Goal: Task Accomplishment & Management: Complete application form

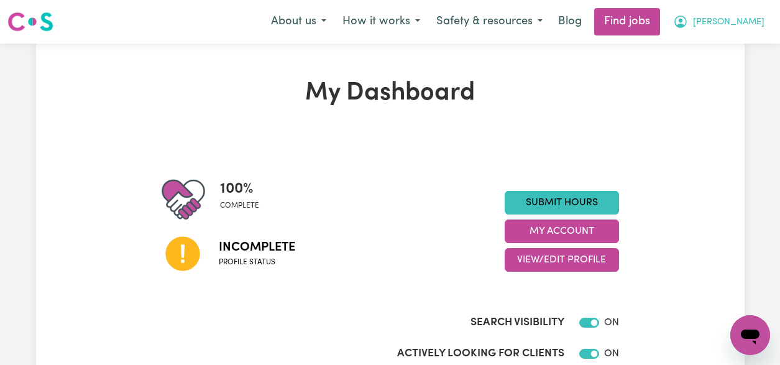
click at [748, 19] on button "[PERSON_NAME]" at bounding box center [719, 22] width 108 height 26
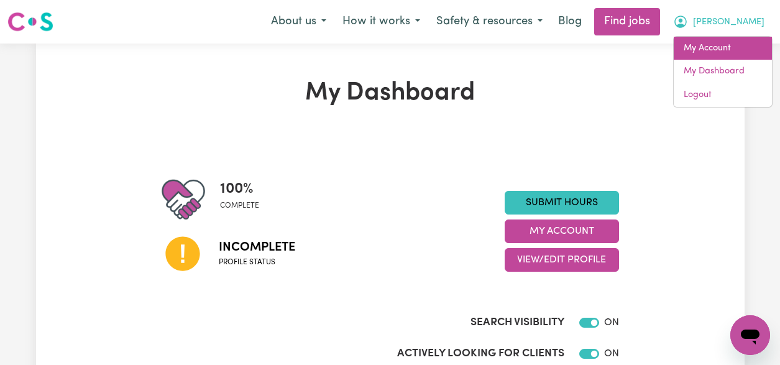
click at [721, 53] on link "My Account" at bounding box center [723, 49] width 98 height 24
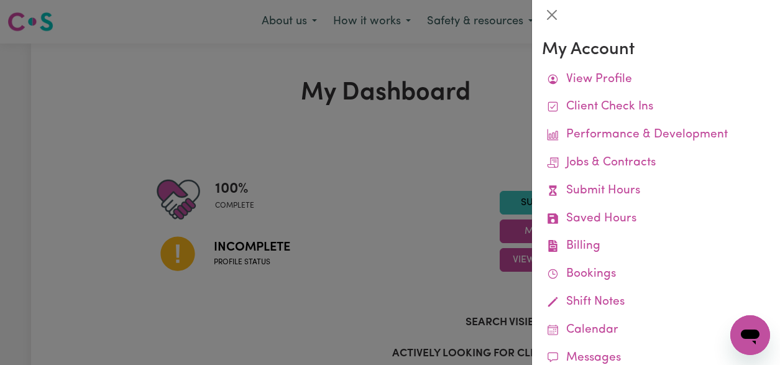
click at [721, 53] on div at bounding box center [390, 182] width 780 height 365
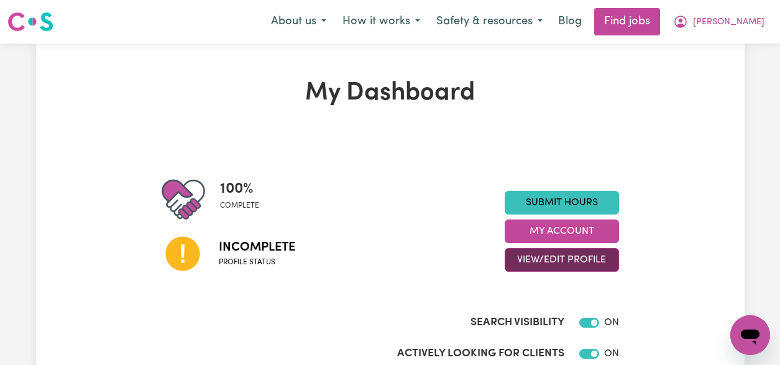
click at [562, 262] on button "View/Edit Profile" at bounding box center [562, 260] width 114 height 24
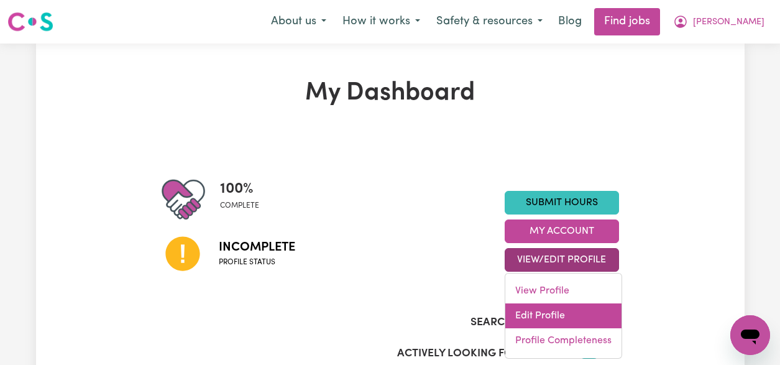
click at [540, 318] on link "Edit Profile" at bounding box center [563, 315] width 116 height 25
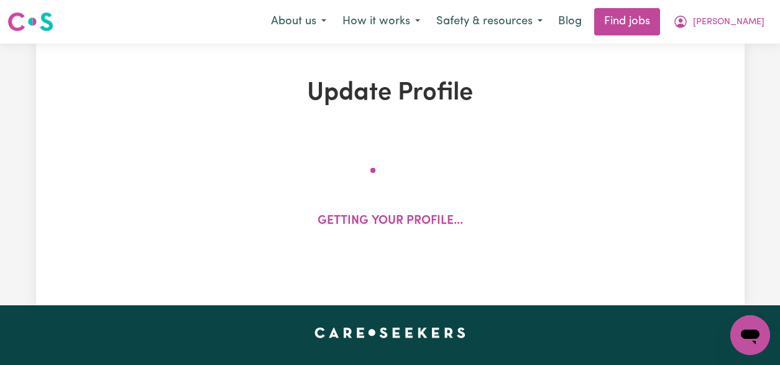
select select "[DEMOGRAPHIC_DATA]"
select select "Australian PR"
select select "Studying a healthcare related degree or qualification"
select select "50"
select select "65"
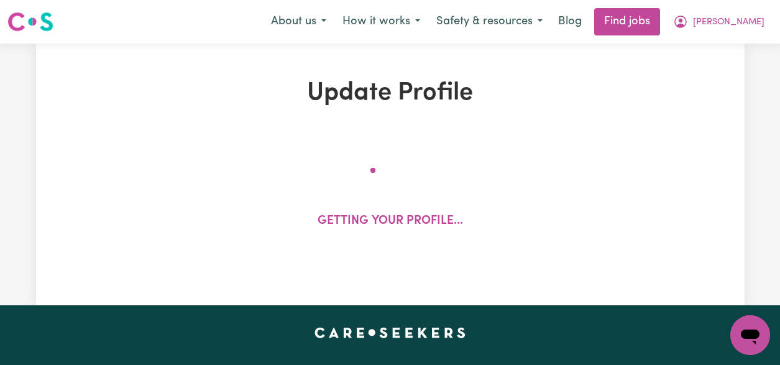
select select "70"
select select "100"
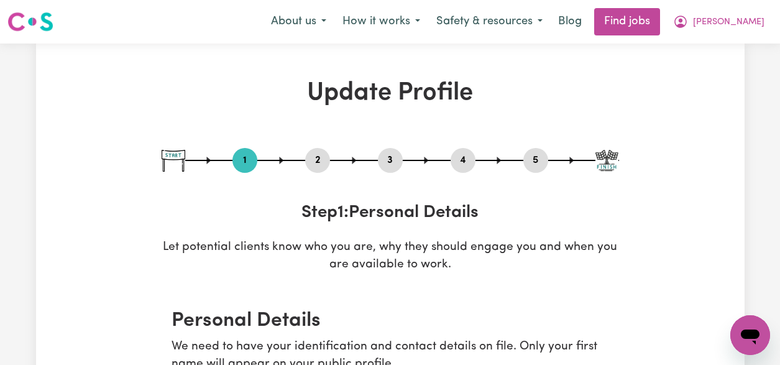
click at [322, 155] on button "2" at bounding box center [317, 160] width 25 height 16
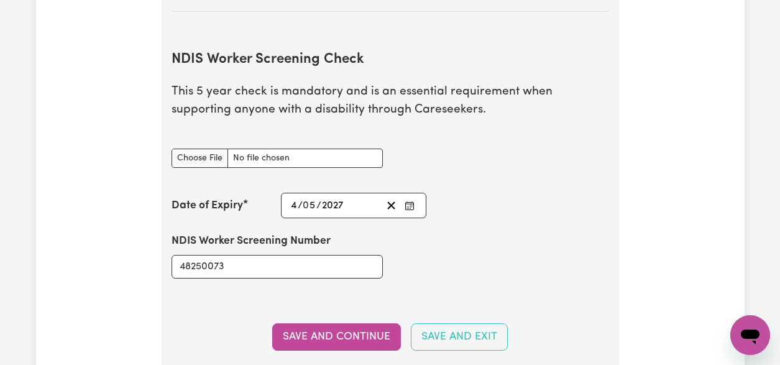
scroll to position [1551, 0]
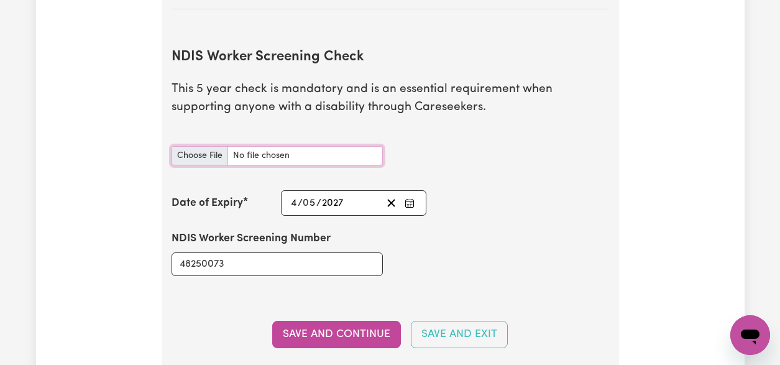
click at [193, 155] on input "NDIS Worker Screening Check document" at bounding box center [277, 155] width 211 height 19
click at [292, 154] on input "NDIS Worker Screening Check document" at bounding box center [277, 155] width 211 height 19
type input "C:\fakepath\Screen Shot [DATE] 3.09.12 pm.png"
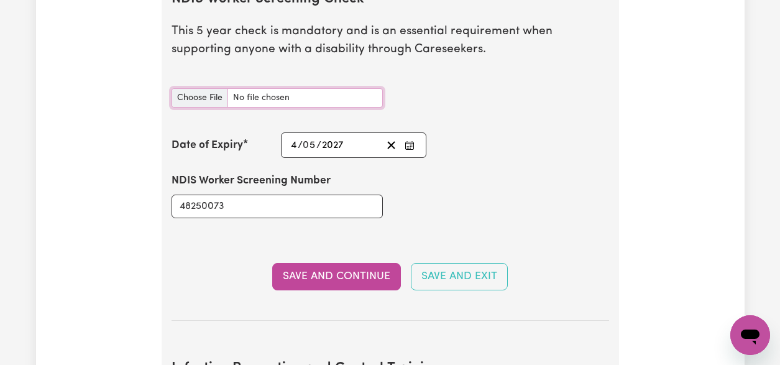
scroll to position [1609, 0]
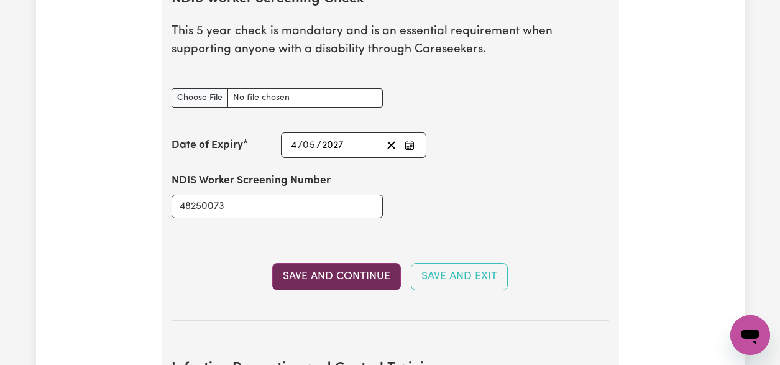
click at [330, 278] on button "Save and Continue" at bounding box center [336, 276] width 129 height 27
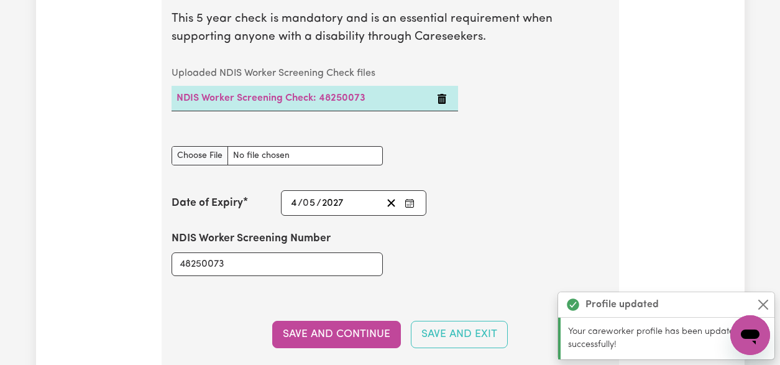
scroll to position [1620, 0]
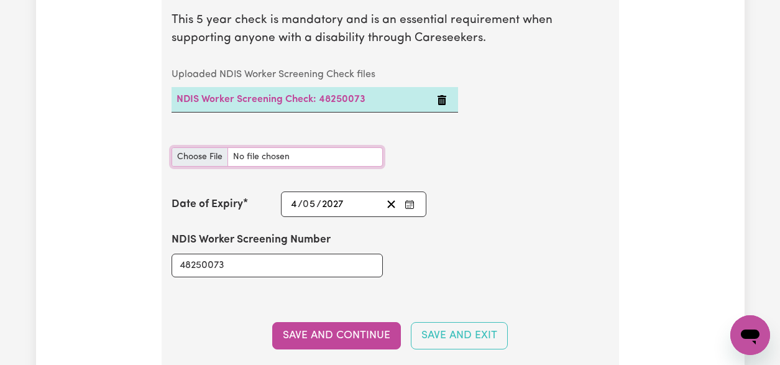
click at [214, 157] on input "NDIS Worker Screening Check document" at bounding box center [277, 156] width 211 height 19
type input "C:\fakepath\Screen Shot [DATE] 3.09.12 pm.png"
click at [420, 150] on div "NDIS Worker Screening Check document" at bounding box center [390, 156] width 452 height 49
click at [400, 151] on div "NDIS Worker Screening Check document" at bounding box center [390, 156] width 452 height 49
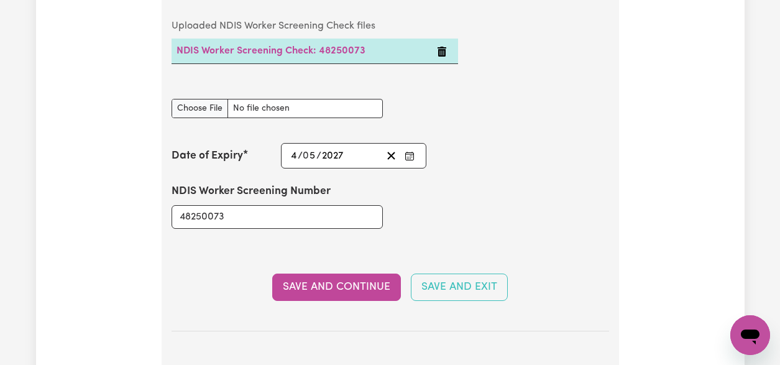
scroll to position [1669, 0]
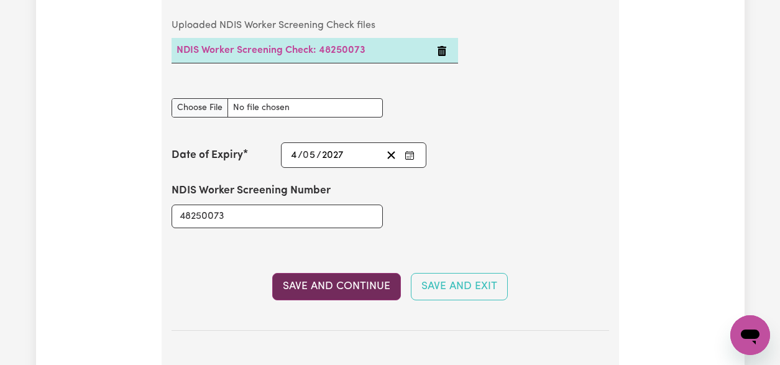
click at [341, 292] on button "Save and Continue" at bounding box center [336, 286] width 129 height 27
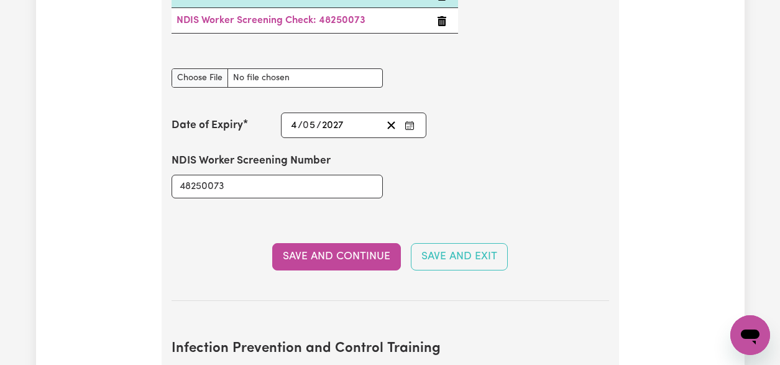
scroll to position [1646, 0]
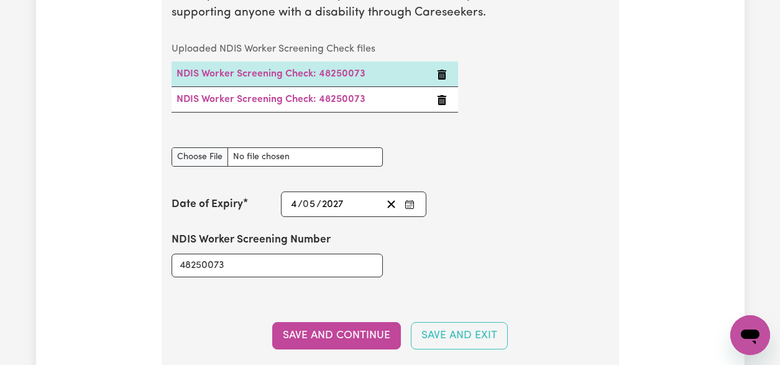
click at [440, 100] on icon "Delete NDIS Worker Screening Check: 48250073" at bounding box center [442, 100] width 9 height 10
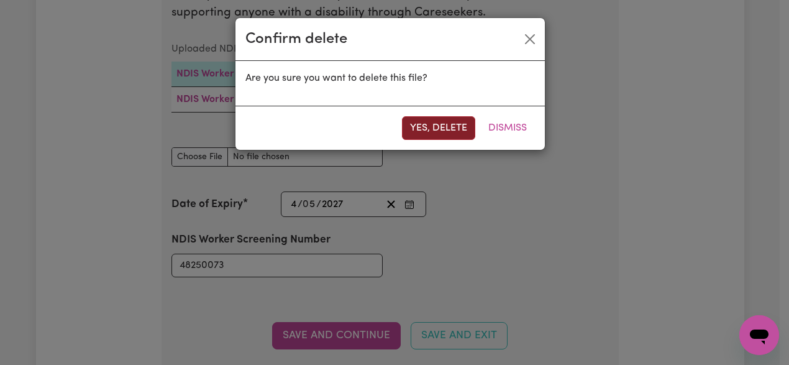
click at [454, 131] on button "Yes, delete" at bounding box center [438, 128] width 73 height 24
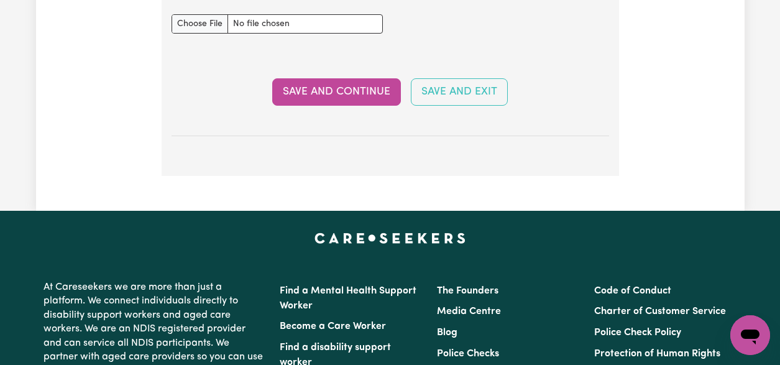
scroll to position [2502, 0]
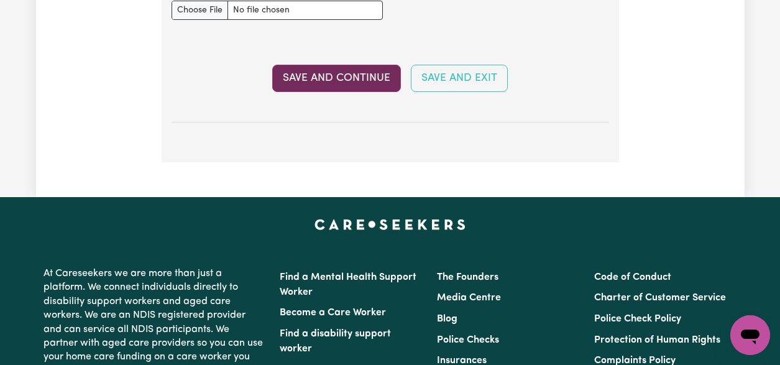
click at [359, 83] on button "Save and Continue" at bounding box center [336, 78] width 129 height 27
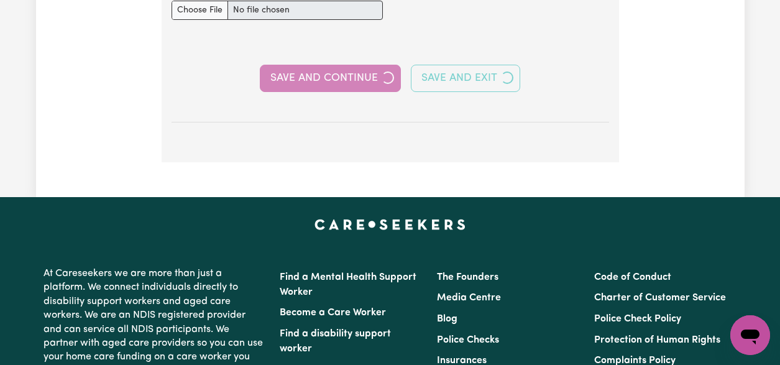
select select "2017"
select select "2021"
select select "2022"
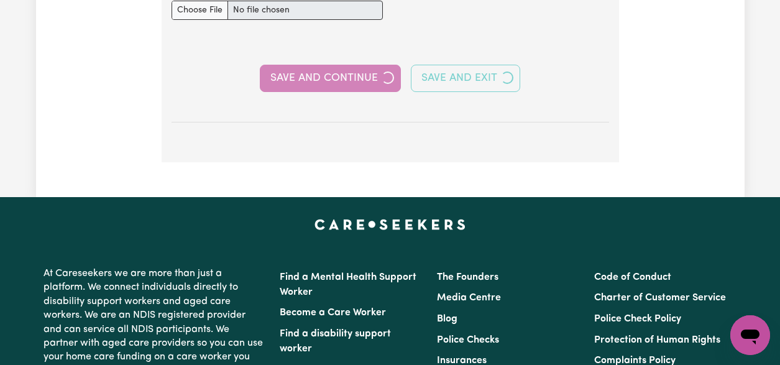
select select "Certificate III (Individual Support)"
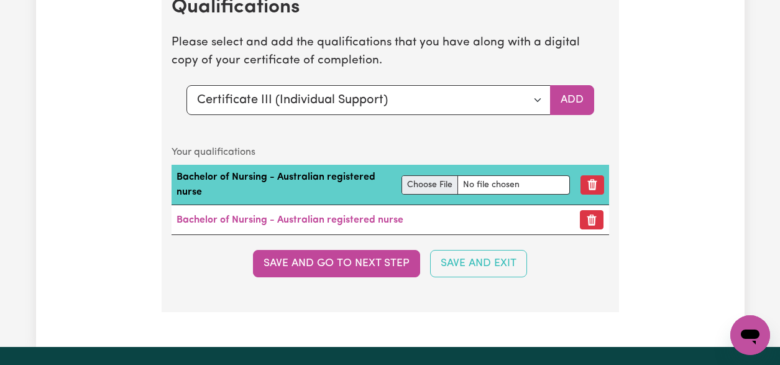
scroll to position [3654, 0]
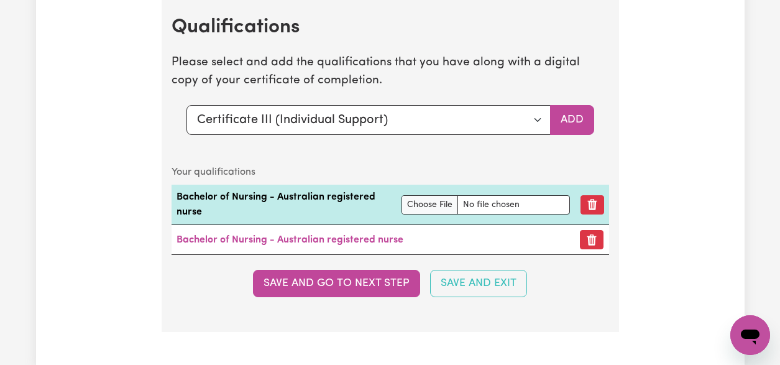
click at [369, 297] on button "Save and go to next step" at bounding box center [336, 283] width 167 height 27
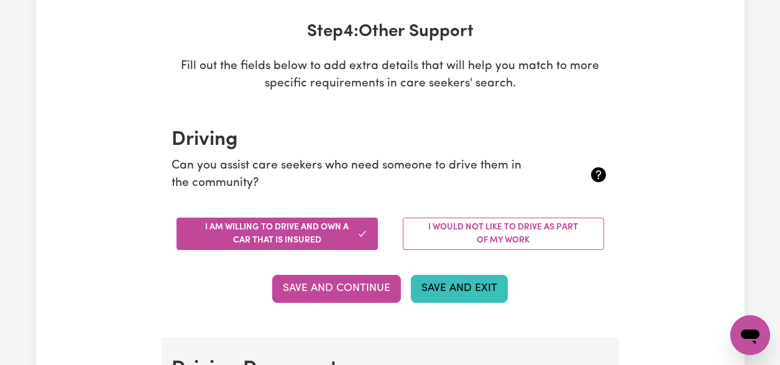
scroll to position [275, 0]
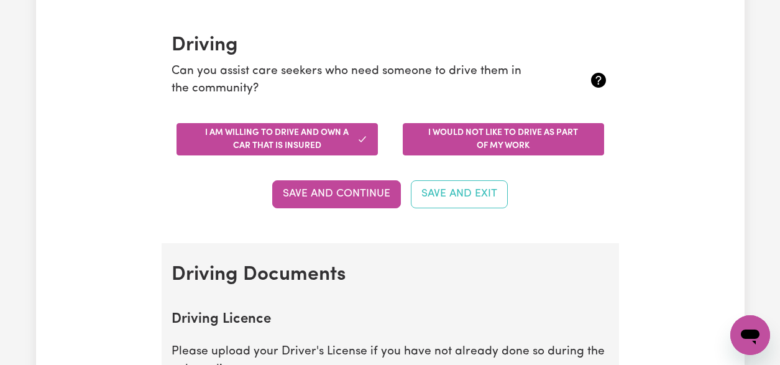
click at [536, 141] on button "I would not like to drive as part of my work" at bounding box center [503, 139] width 201 height 32
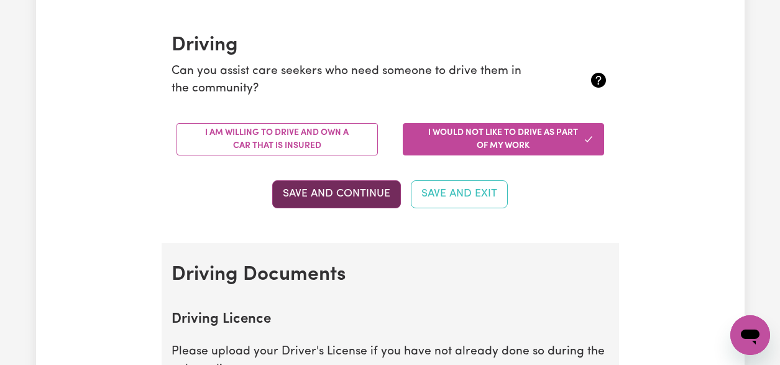
click at [364, 189] on button "Save and Continue" at bounding box center [336, 193] width 129 height 27
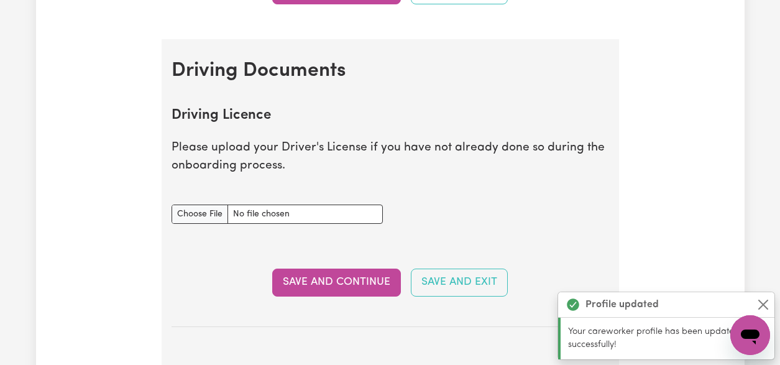
scroll to position [469, 0]
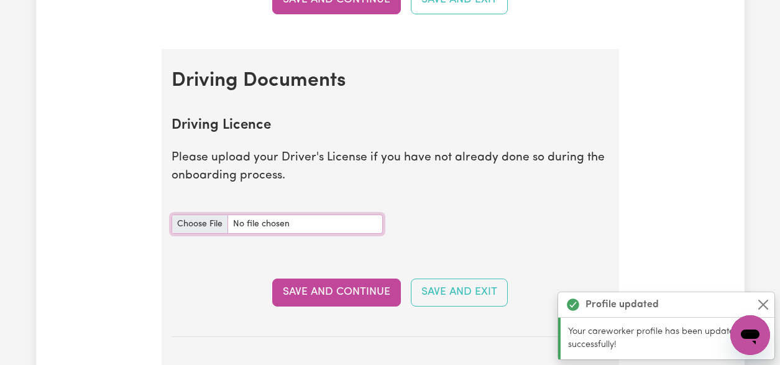
click at [204, 226] on input "Driving Licence document" at bounding box center [277, 223] width 211 height 19
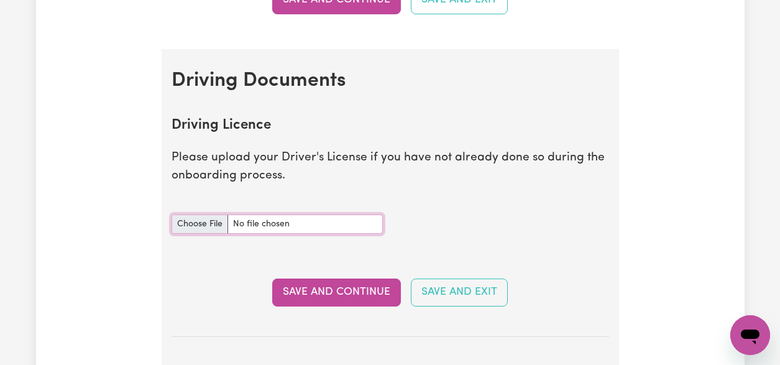
type input "C:\fakepath\Cert driver license .pdf"
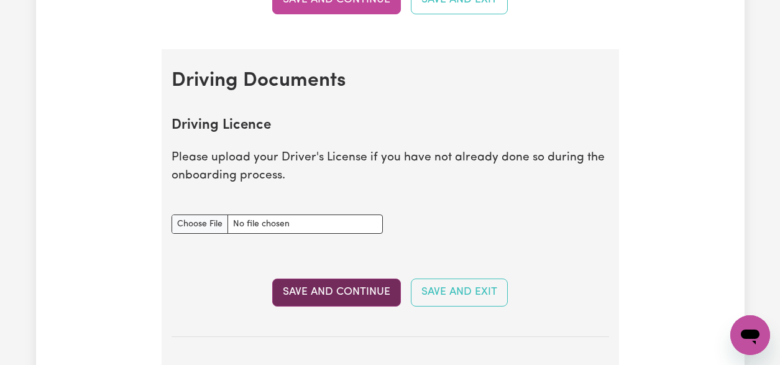
click at [358, 293] on button "Save and Continue" at bounding box center [336, 291] width 129 height 27
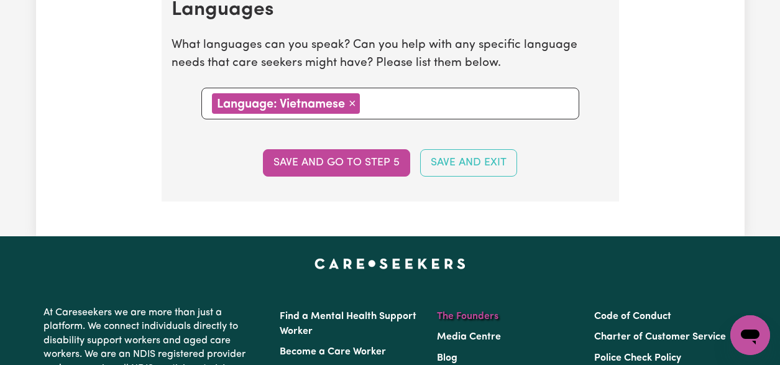
scroll to position [1531, 0]
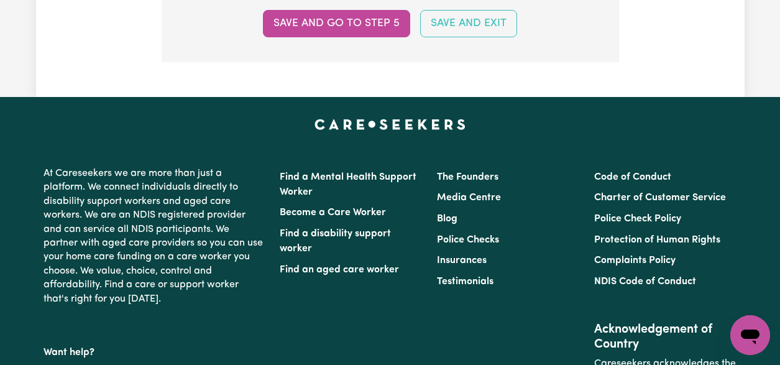
click at [364, 28] on button "Save and go to step 5" at bounding box center [336, 23] width 147 height 27
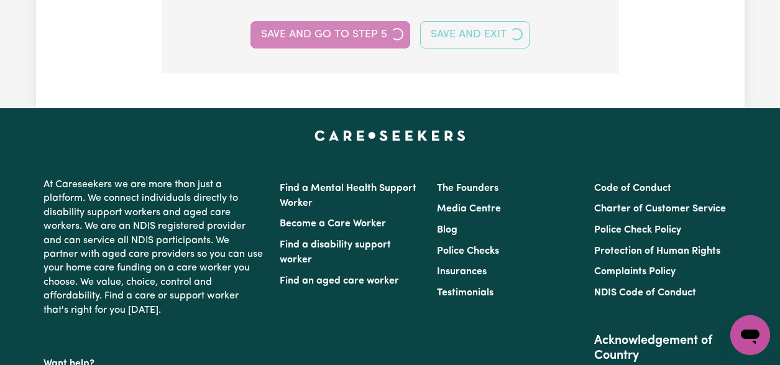
select select "I am providing services privately on my own"
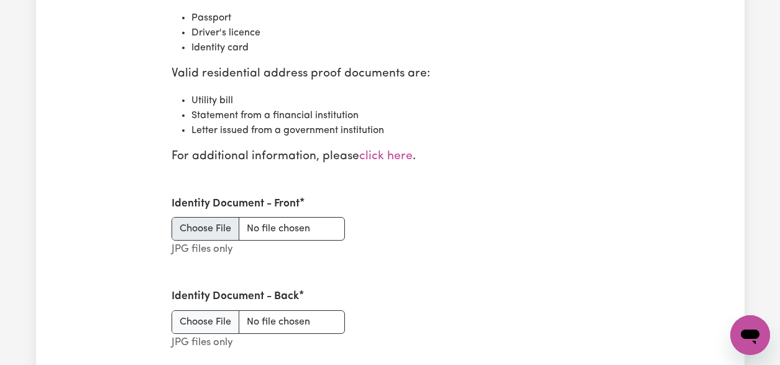
scroll to position [1526, 0]
click at [213, 232] on input "Identity Document - Front" at bounding box center [258, 229] width 173 height 24
type input "C:\fakepath\Passport pic 1.jpg"
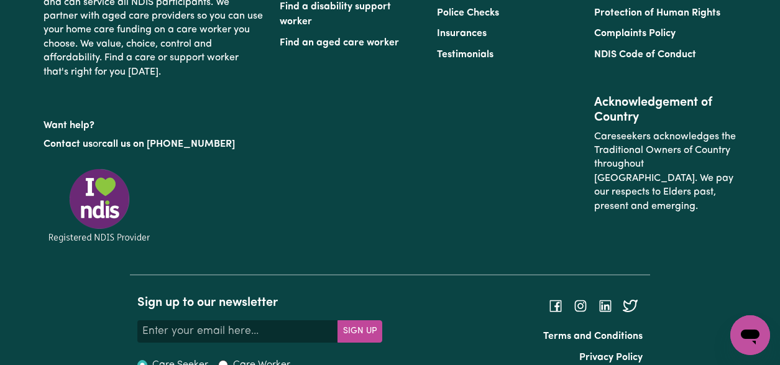
scroll to position [1846, 0]
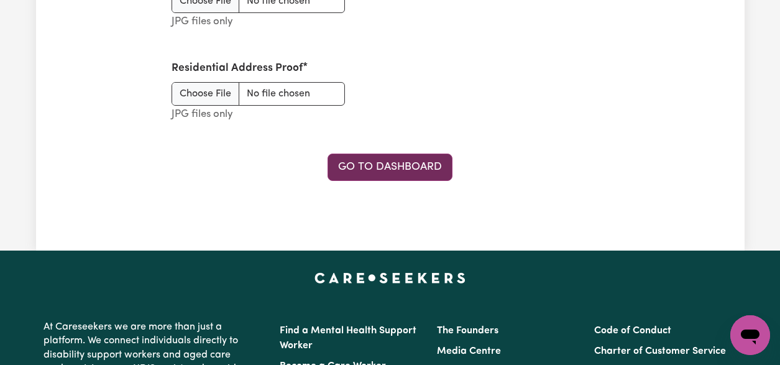
click at [419, 170] on link "Go to Dashboard" at bounding box center [390, 167] width 125 height 27
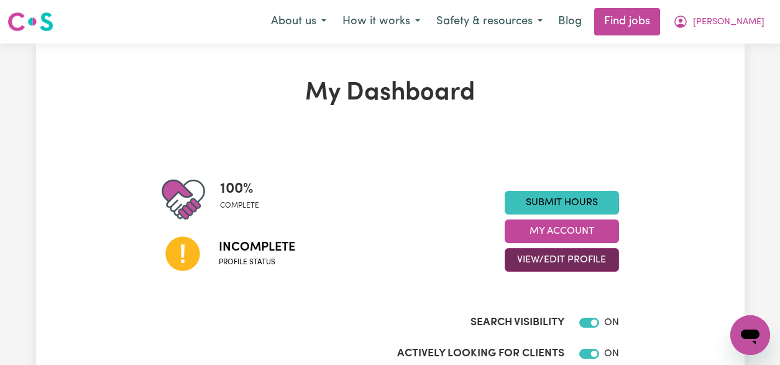
click at [557, 264] on button "View/Edit Profile" at bounding box center [562, 260] width 114 height 24
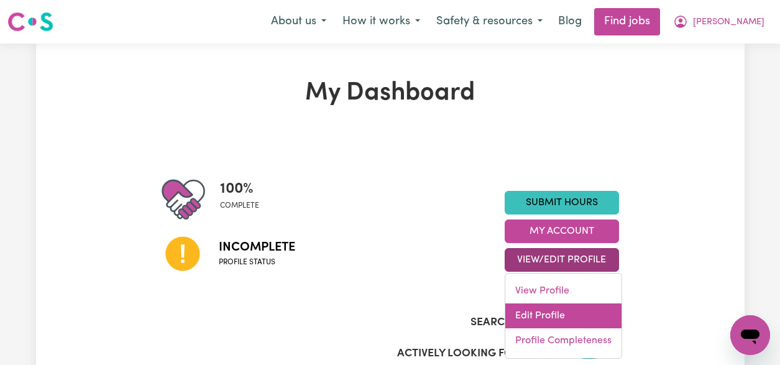
click at [539, 318] on link "Edit Profile" at bounding box center [563, 315] width 116 height 25
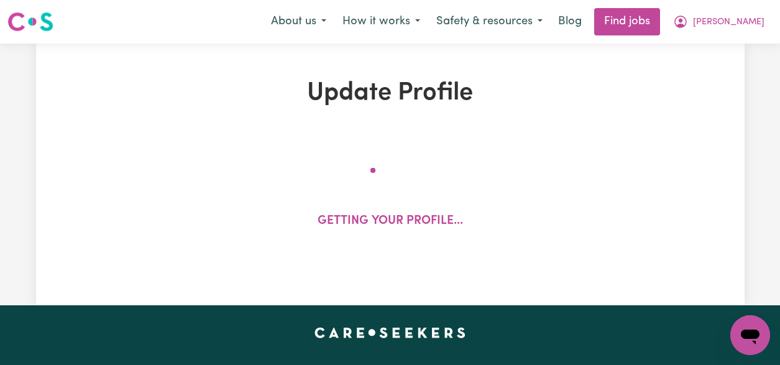
select select "[DEMOGRAPHIC_DATA]"
select select "Australian PR"
select select "Studying a healthcare related degree or qualification"
select select "50"
select select "65"
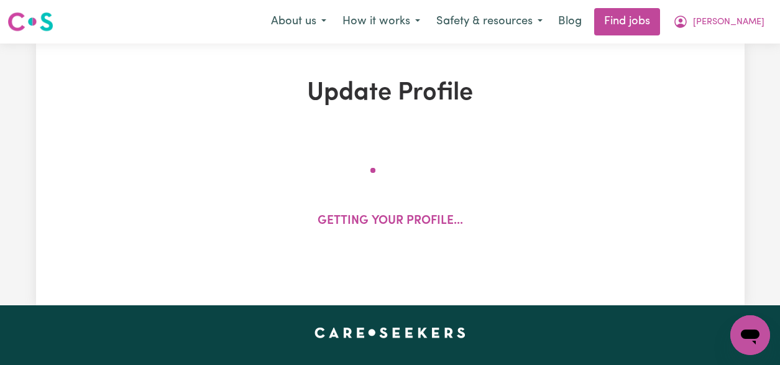
select select "70"
select select "100"
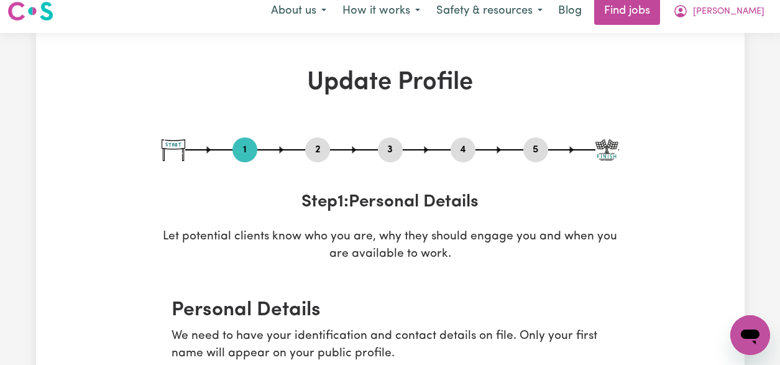
scroll to position [17, 0]
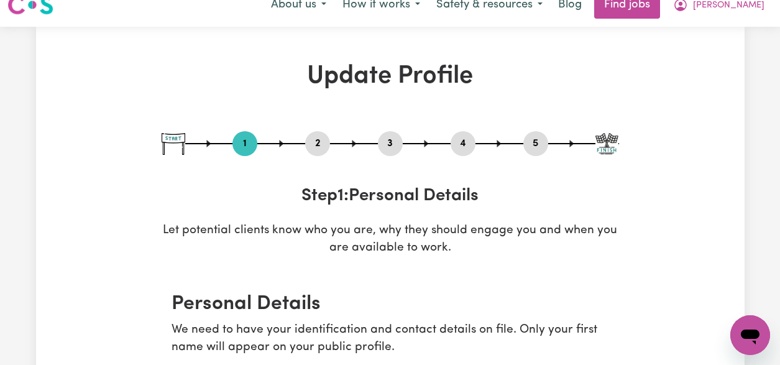
click at [318, 144] on button "2" at bounding box center [317, 143] width 25 height 16
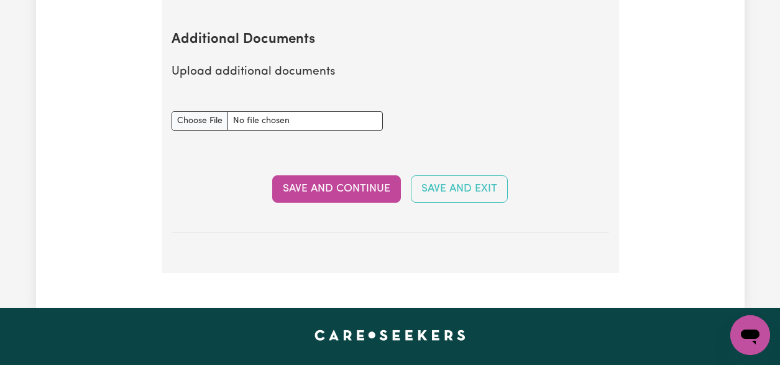
scroll to position [2239, 0]
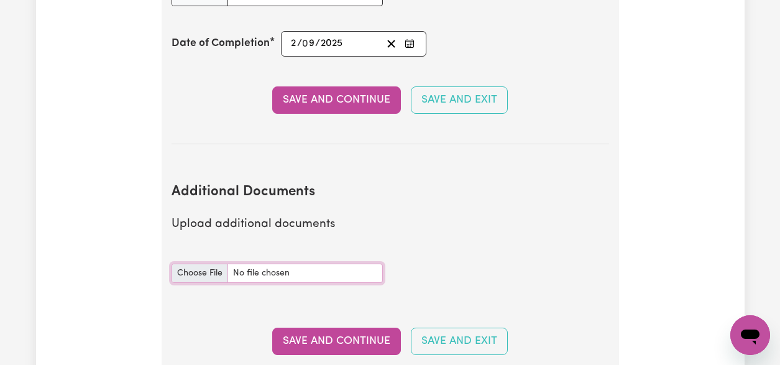
click at [313, 273] on input "Additional Documents document" at bounding box center [277, 273] width 211 height 19
type input "C:\fakepath\NDIS_Worker_Orientation_Certificate (1).pdf"
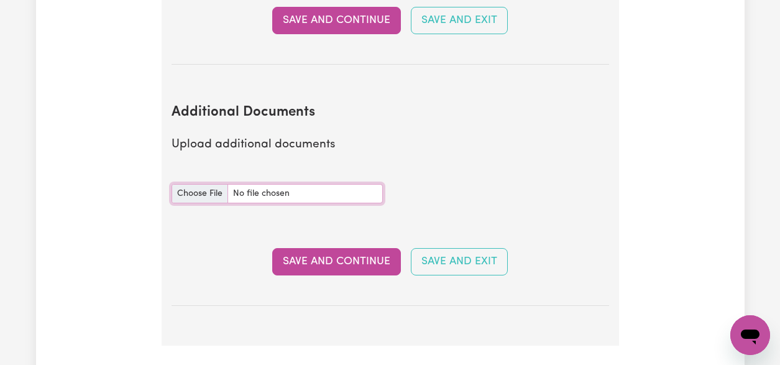
scroll to position [2320, 0]
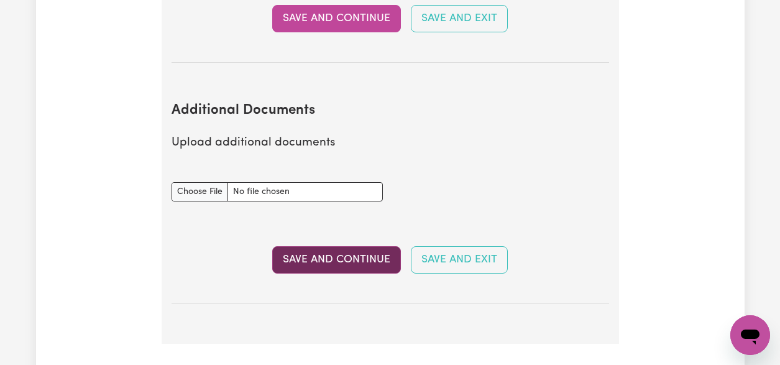
click at [362, 262] on button "Save and Continue" at bounding box center [336, 259] width 129 height 27
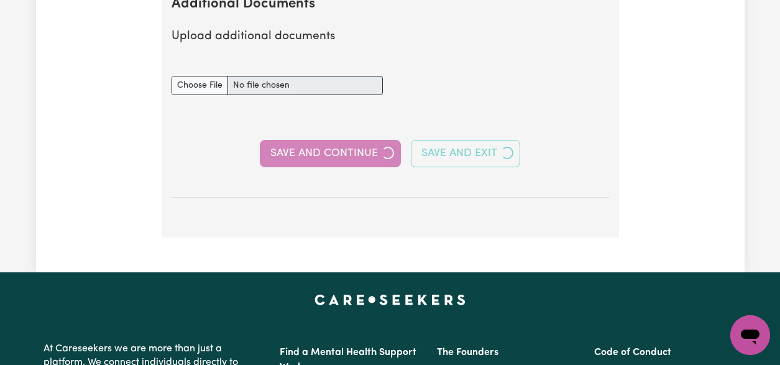
scroll to position [2428, 0]
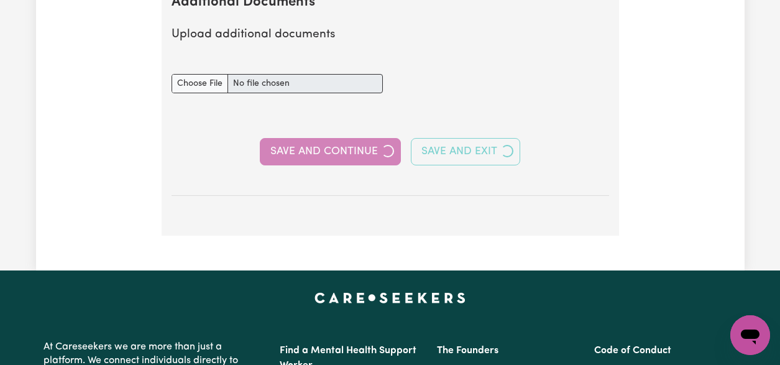
select select "2017"
select select "2021"
select select "2022"
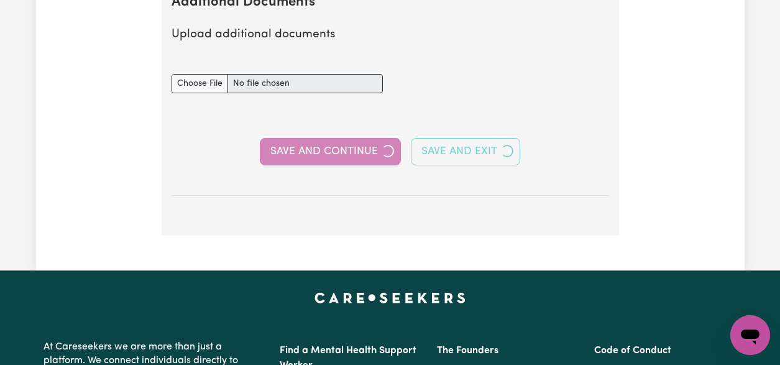
select select "Certificate III (Individual Support)"
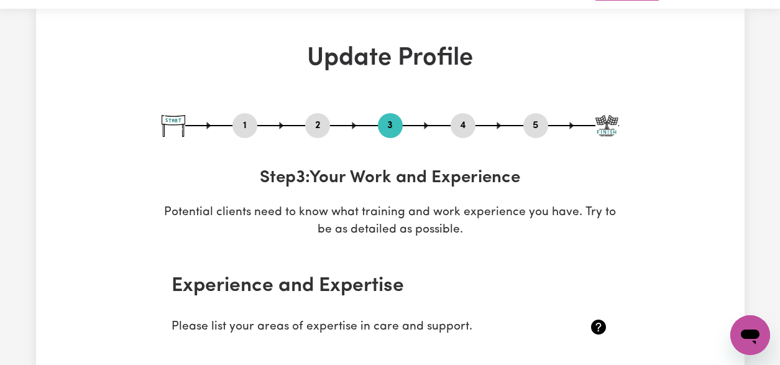
scroll to position [0, 0]
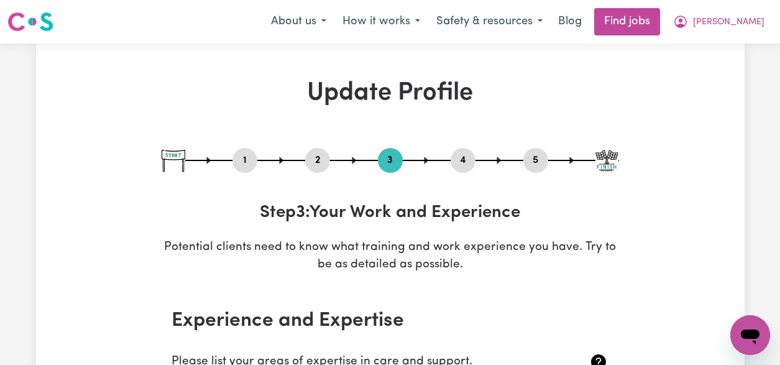
click at [538, 163] on button "5" at bounding box center [535, 160] width 25 height 16
select select "I am providing services privately on my own"
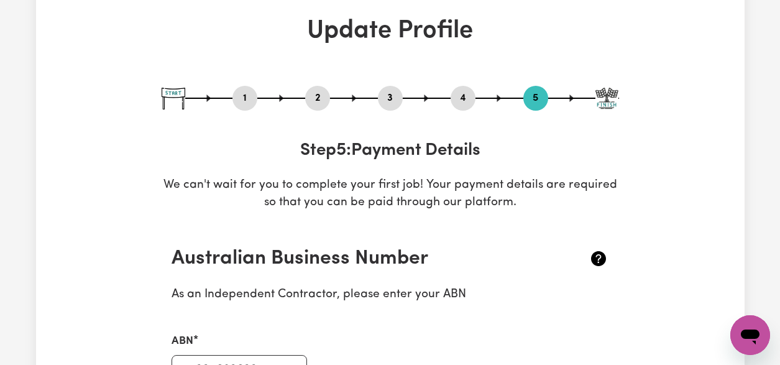
click at [610, 99] on img at bounding box center [606, 99] width 23 height 22
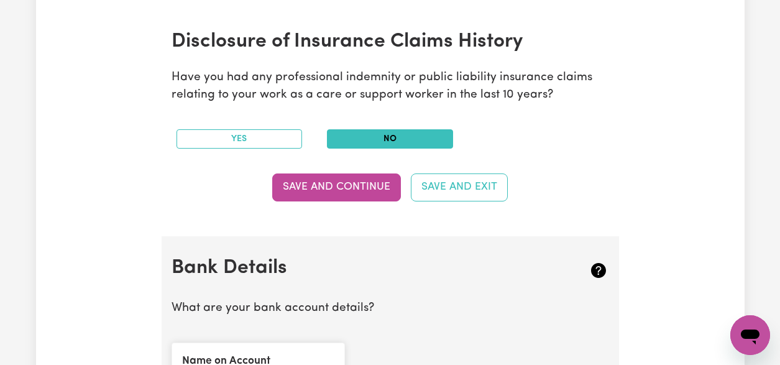
scroll to position [650, 0]
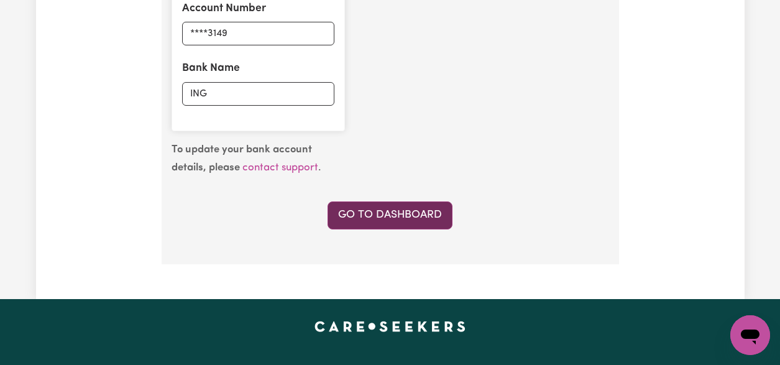
click at [424, 207] on link "Go to Dashboard" at bounding box center [390, 214] width 125 height 27
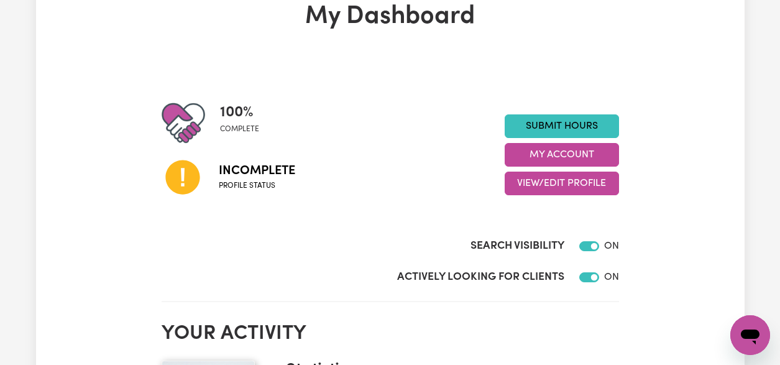
scroll to position [55, 0]
